Goal: Find specific page/section: Find specific page/section

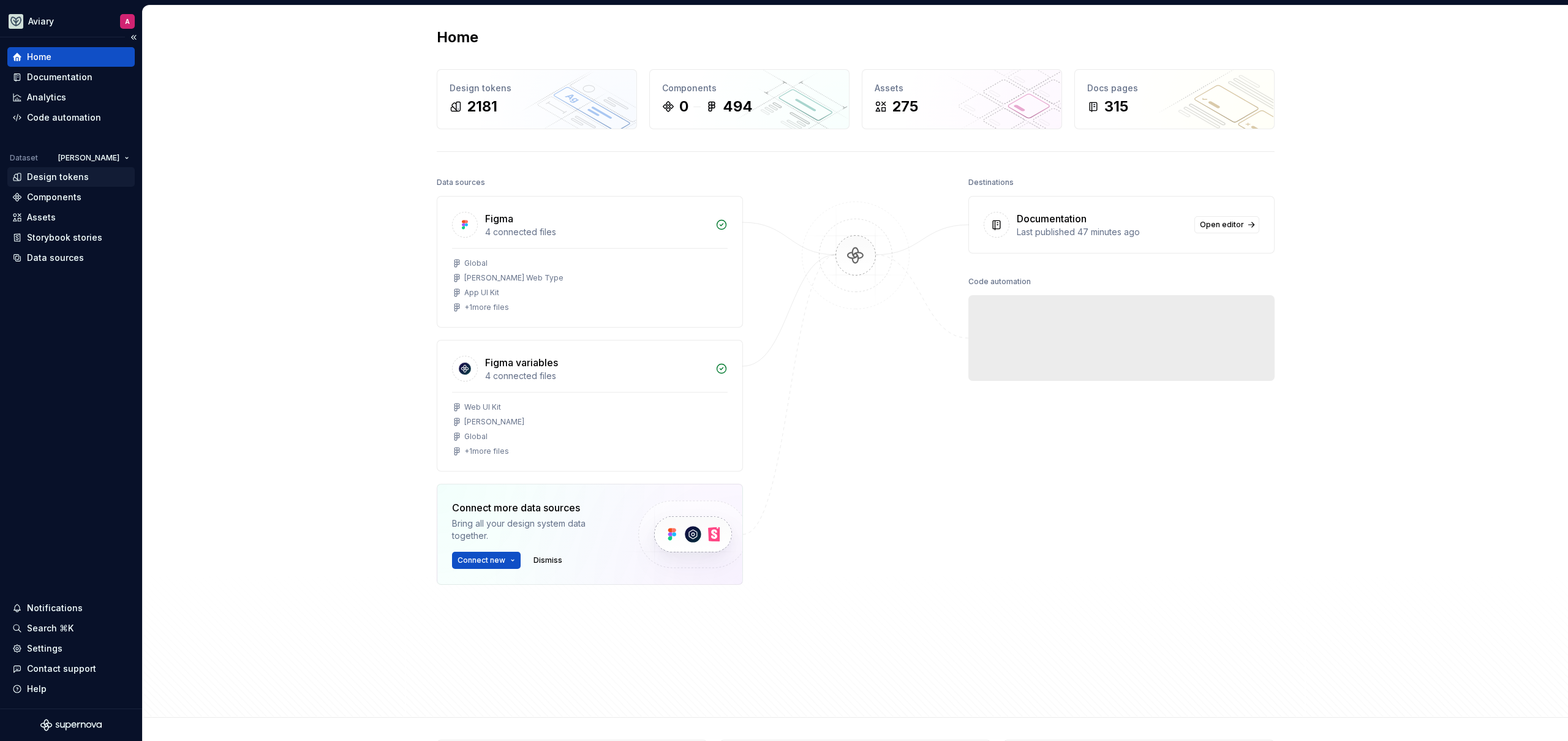
click at [73, 174] on div "Design tokens" at bounding box center [58, 177] width 62 height 12
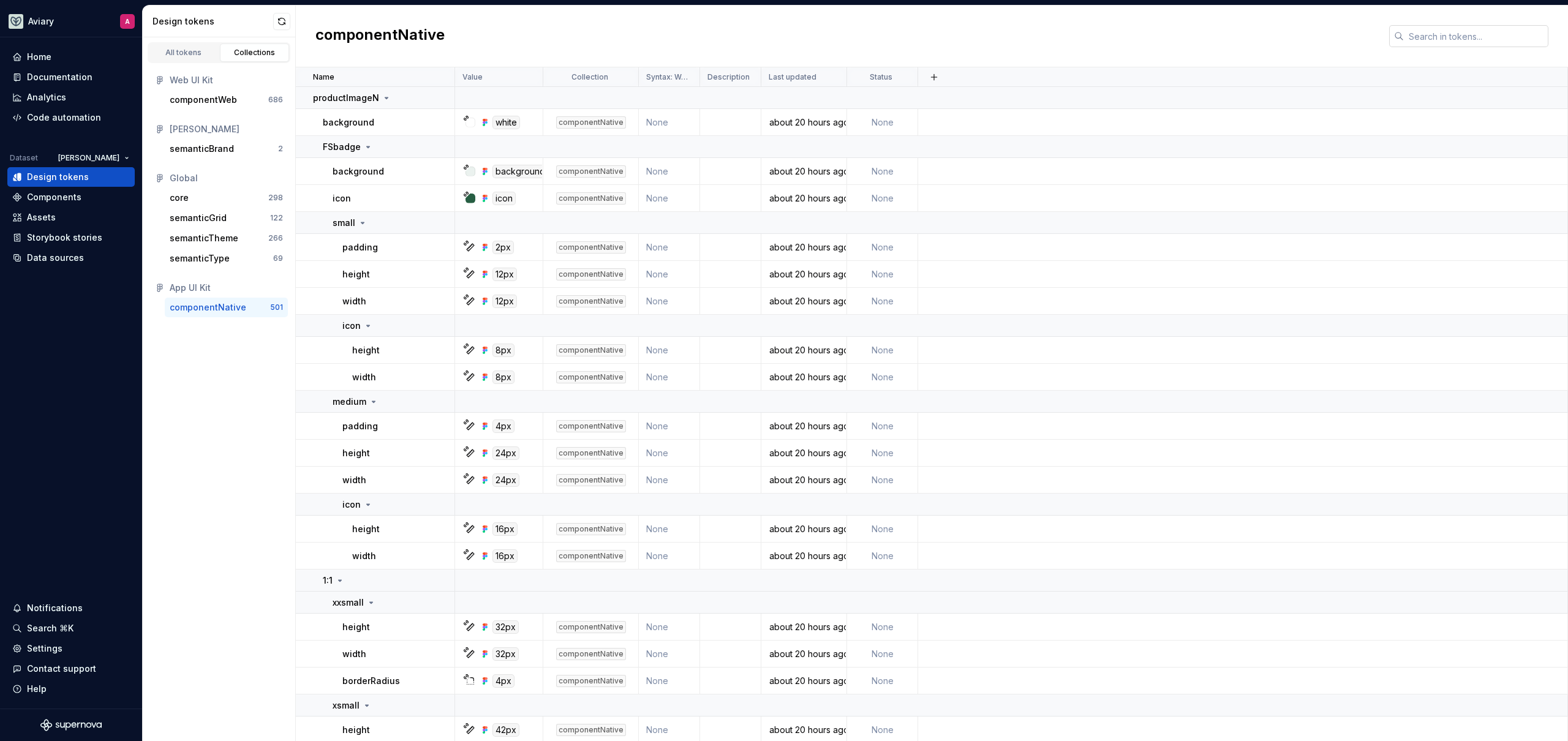
click at [1444, 34] on input "text" at bounding box center [1475, 36] width 144 height 22
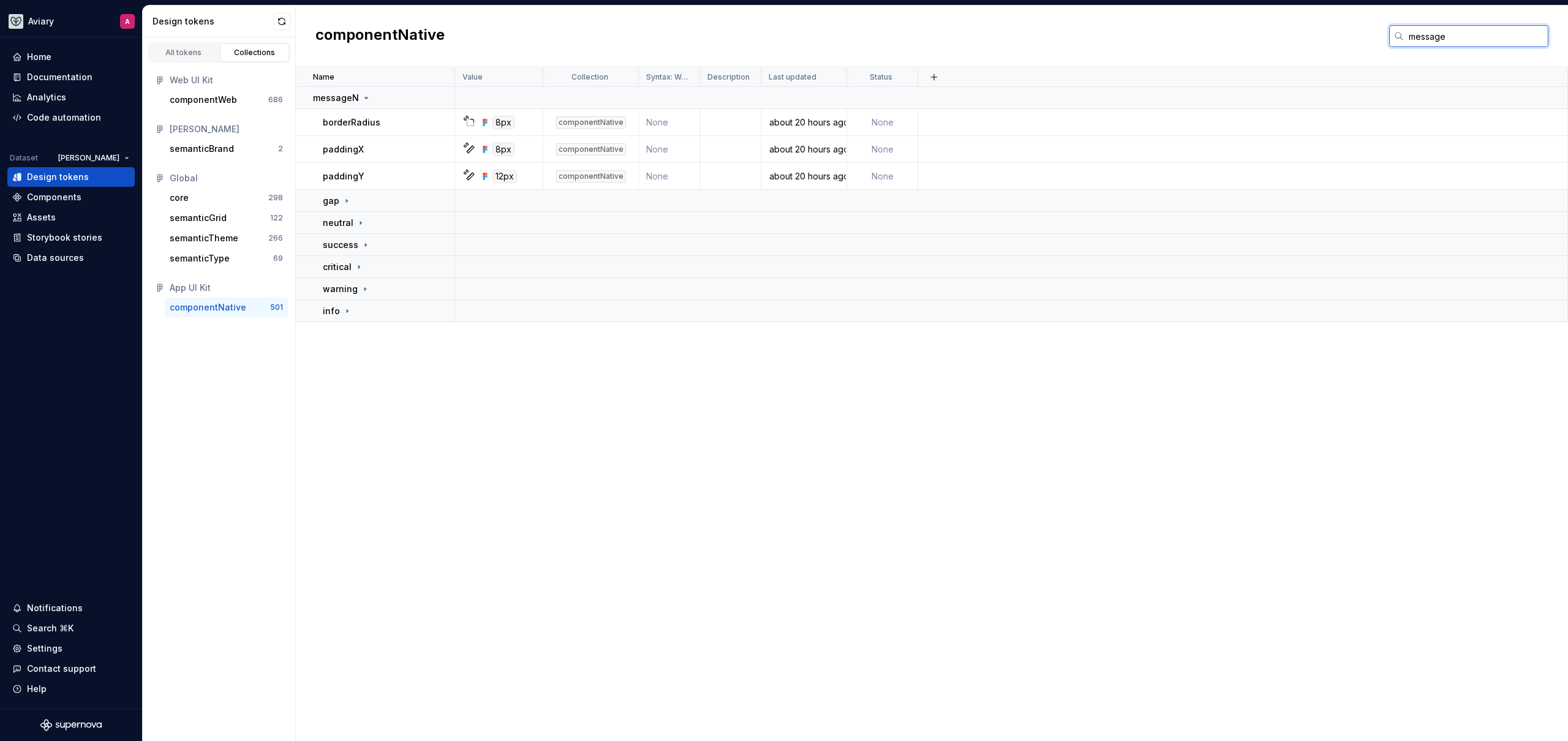
type input "message"
click at [465, 394] on div "Name Value Collection Syntax: Web Description Last updated Status messageN bord…" at bounding box center [932, 404] width 1272 height 674
